Goal: Information Seeking & Learning: Check status

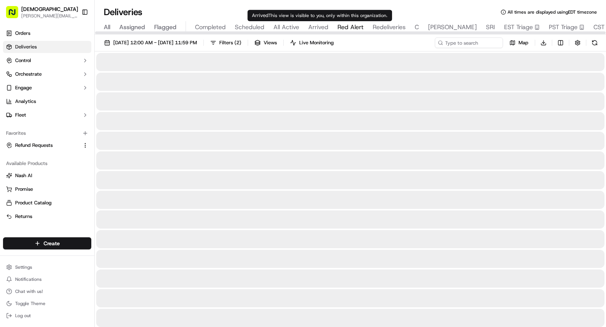
click at [352, 23] on span "Red Alert" at bounding box center [350, 27] width 26 height 9
click at [321, 28] on span "Arrived" at bounding box center [318, 27] width 20 height 9
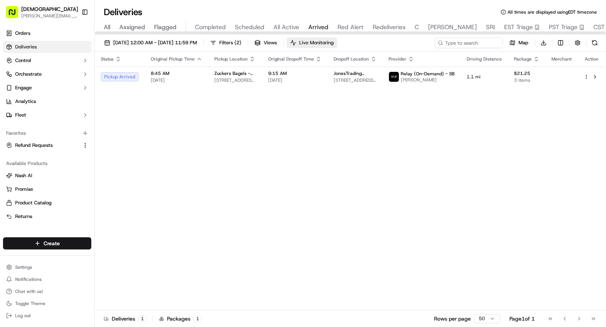
click at [330, 42] on span "Live Monitoring" at bounding box center [316, 42] width 34 height 7
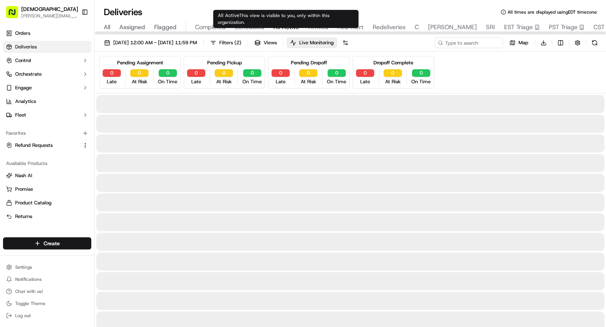
click at [284, 27] on span "All Active" at bounding box center [286, 27] width 26 height 9
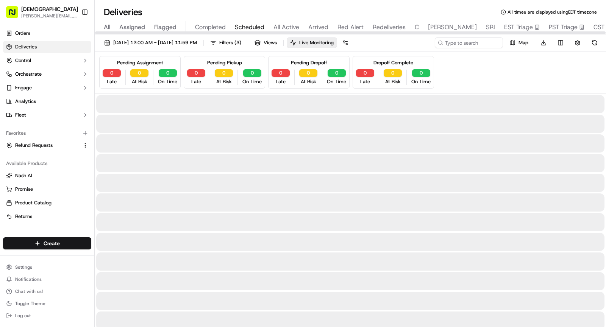
click at [252, 25] on span "Scheduled" at bounding box center [250, 27] width 30 height 9
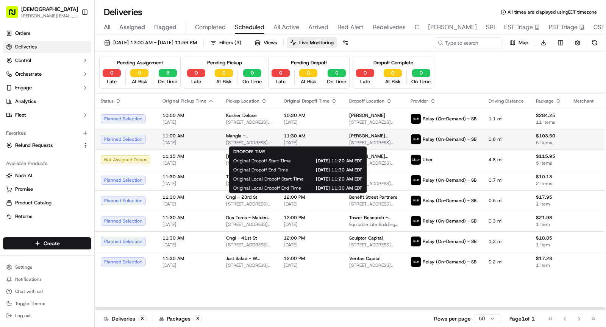
click at [307, 137] on span "11:30 AM" at bounding box center [310, 136] width 53 height 6
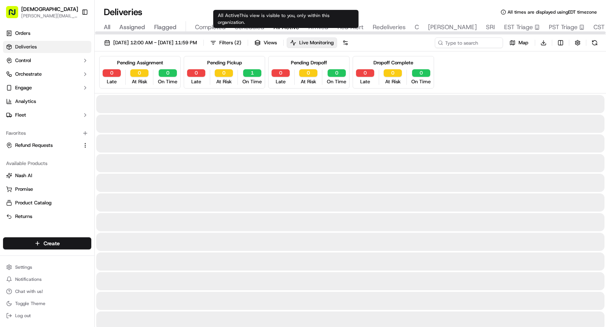
click at [290, 25] on span "All Active" at bounding box center [286, 27] width 26 height 9
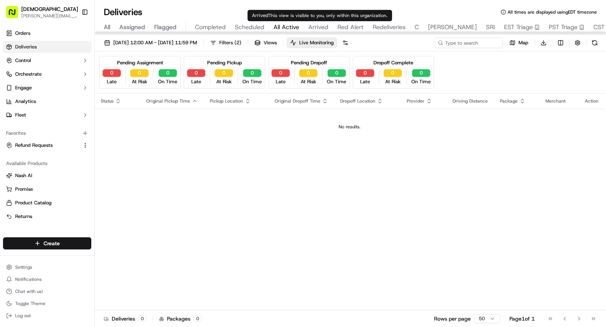
click at [327, 25] on div "All Assigned Flagged Completed Scheduled All Active Arrived Red Alert Redeliver…" at bounding box center [375, 27] width 561 height 13
click at [319, 27] on span "Arrived" at bounding box center [318, 27] width 20 height 9
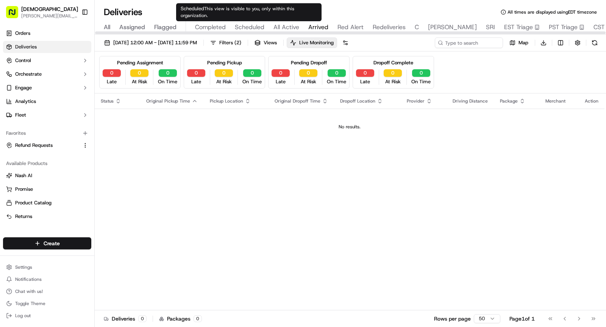
click at [284, 23] on span "All Active" at bounding box center [286, 27] width 26 height 9
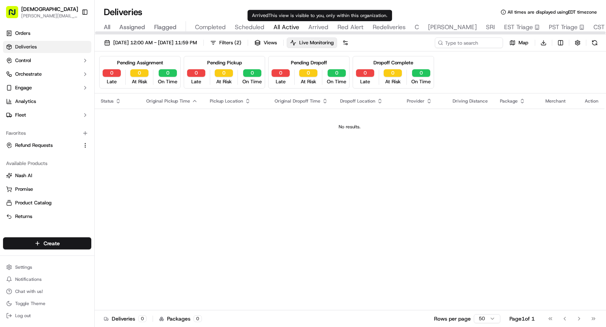
click at [329, 27] on div "All Assigned Flagged Completed Scheduled All Active Arrived Red Alert Redeliver…" at bounding box center [375, 27] width 561 height 13
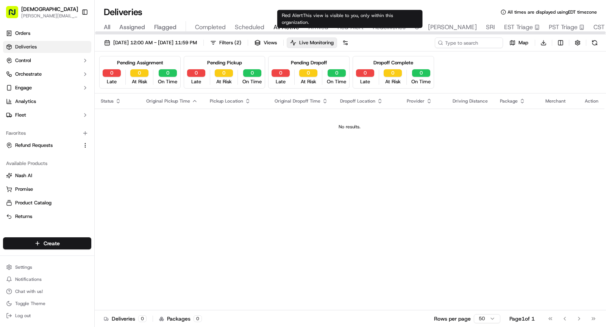
click at [340, 27] on span "Red Alert" at bounding box center [350, 27] width 26 height 9
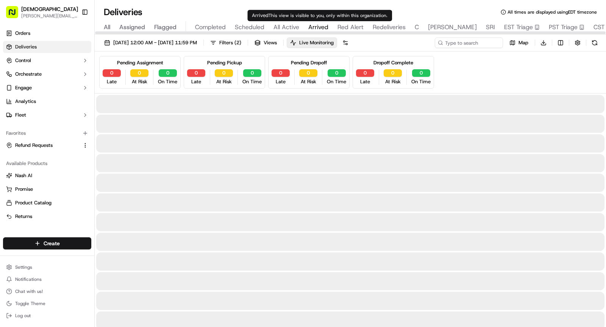
click at [312, 27] on span "Arrived" at bounding box center [318, 27] width 20 height 9
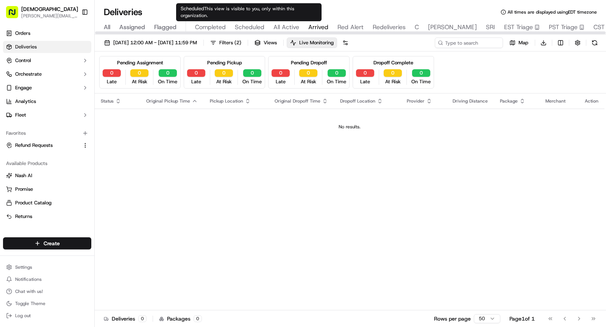
click at [254, 26] on span "Scheduled" at bounding box center [250, 27] width 30 height 9
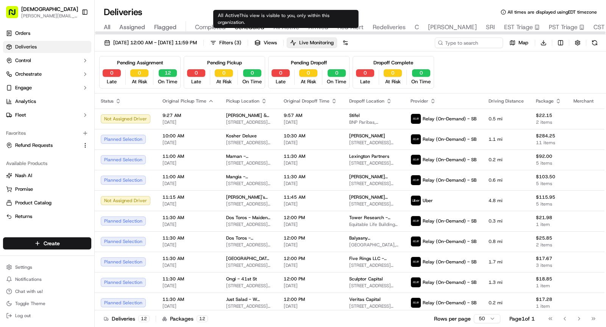
click at [292, 26] on span "All Active" at bounding box center [286, 27] width 26 height 9
